Goal: Information Seeking & Learning: Check status

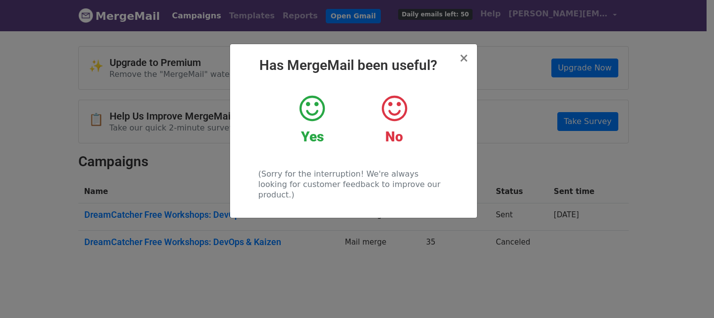
click at [311, 115] on icon at bounding box center [311, 109] width 25 height 30
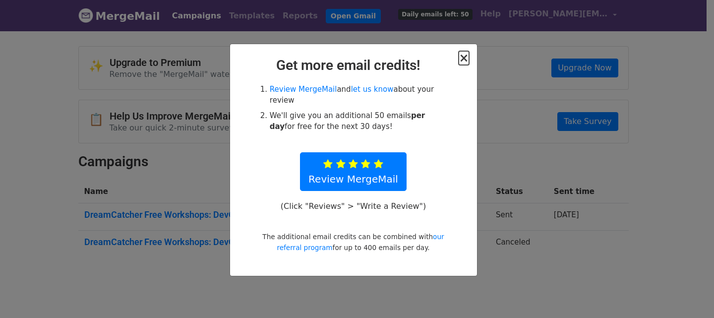
click at [463, 60] on span "×" at bounding box center [464, 58] width 10 height 14
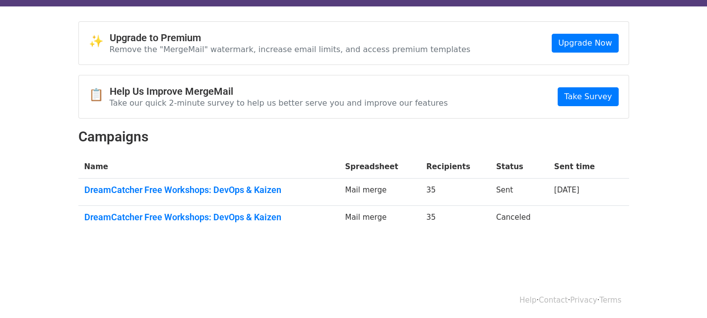
scroll to position [27, 0]
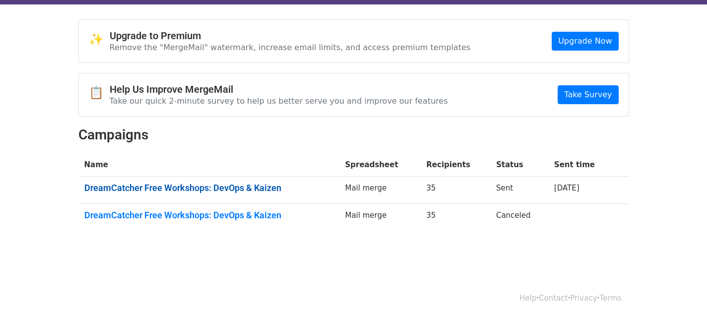
click at [270, 188] on link "DreamCatcher Free Workshops: DevOps & Kaizen" at bounding box center [208, 187] width 249 height 11
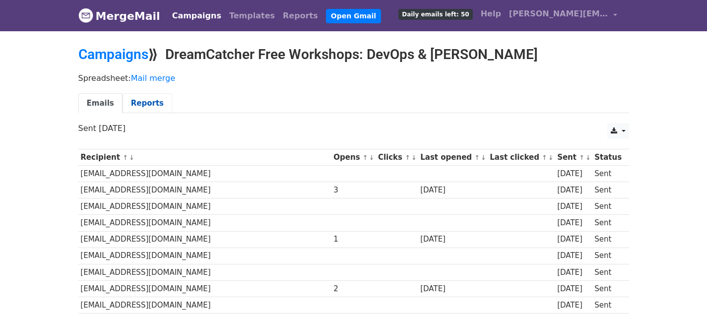
click at [143, 103] on link "Reports" at bounding box center [147, 103] width 50 height 20
